Goal: Task Accomplishment & Management: Complete application form

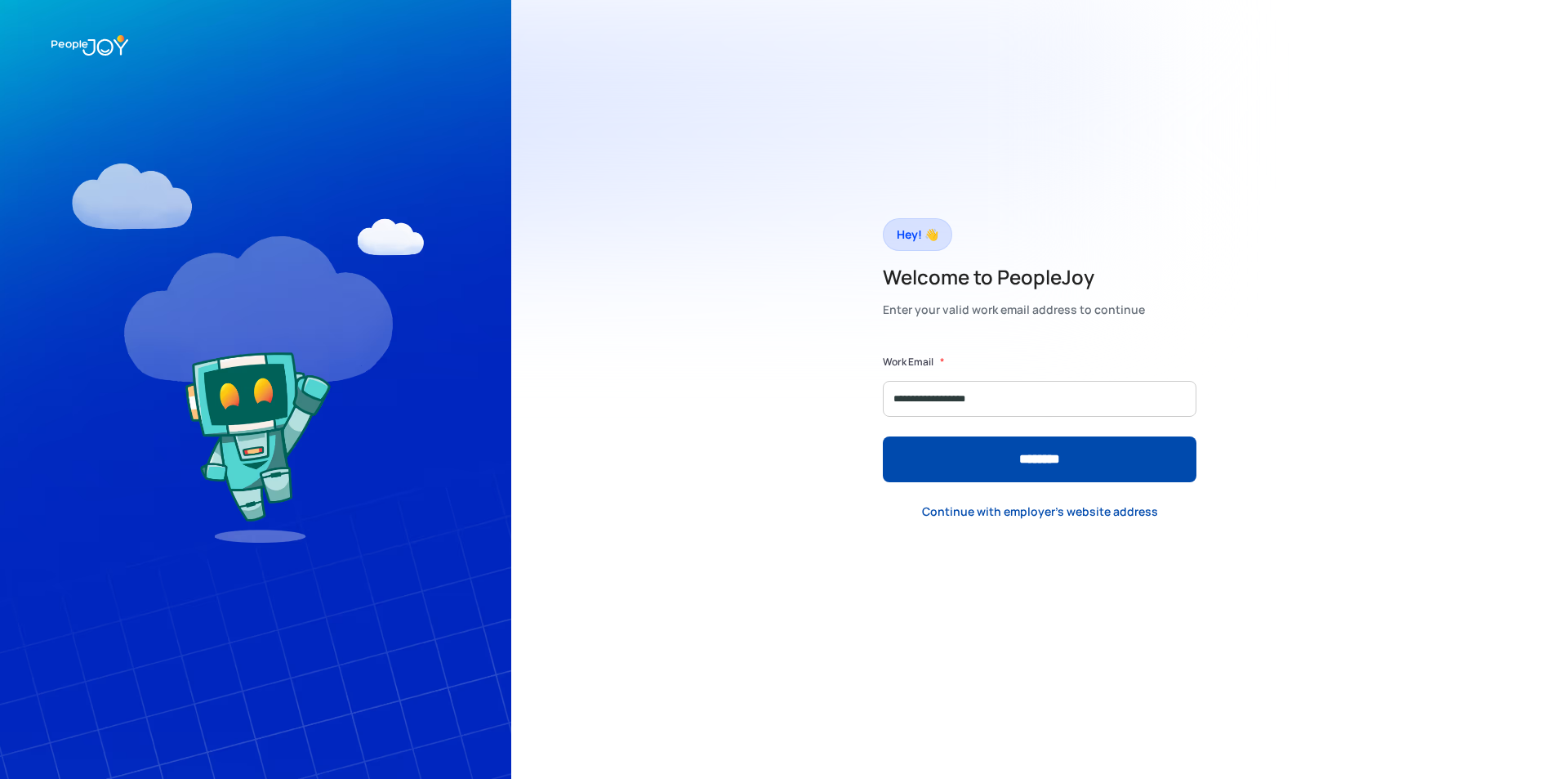
type input "**********"
click at [883, 436] on input "********" at bounding box center [1039, 459] width 314 height 45
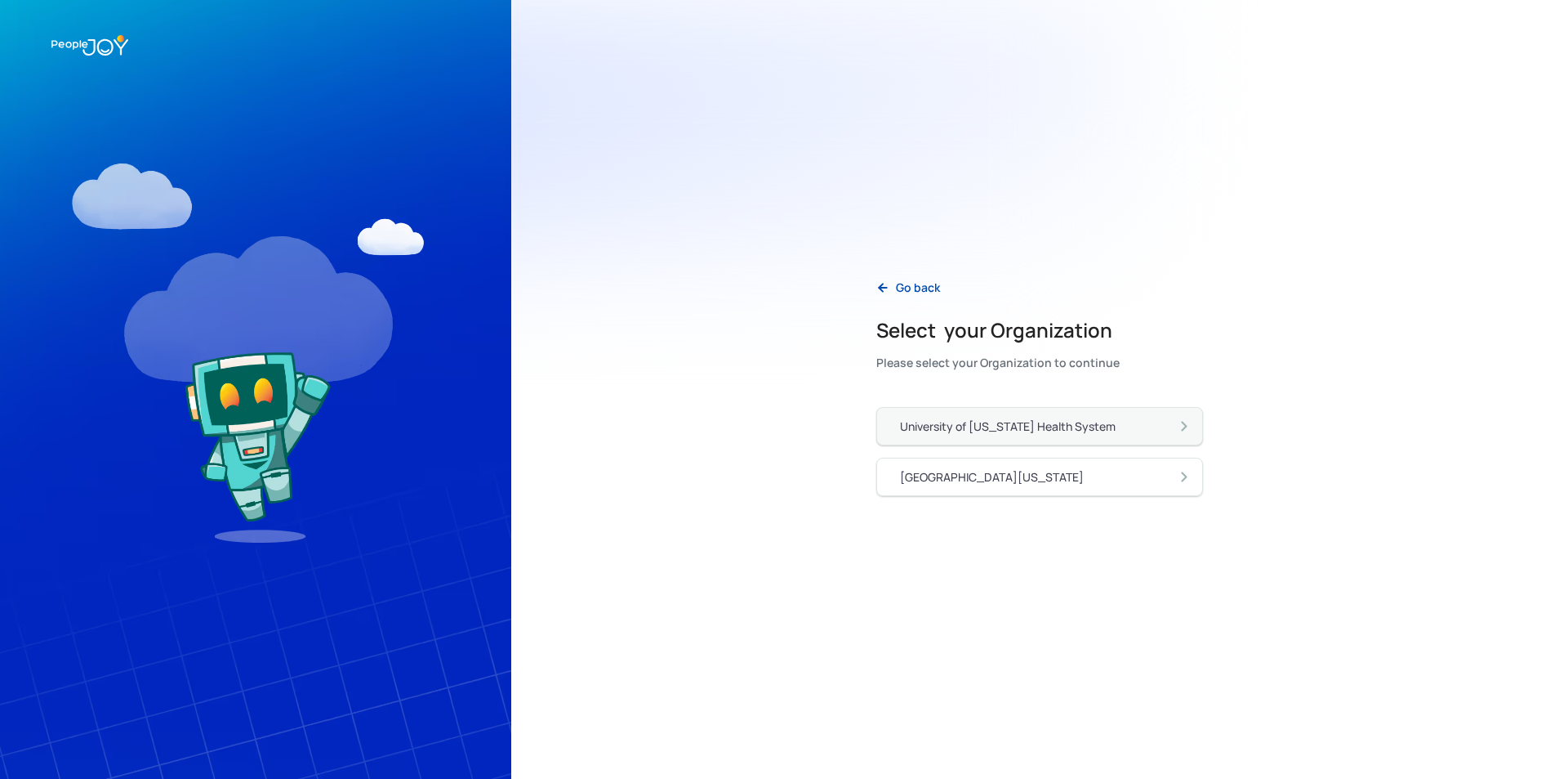
click at [976, 423] on div "University of [US_STATE] Health System" at bounding box center [1007, 426] width 215 height 16
click at [953, 424] on div "University of [US_STATE] Health System" at bounding box center [1007, 426] width 215 height 16
